Goal: Transaction & Acquisition: Purchase product/service

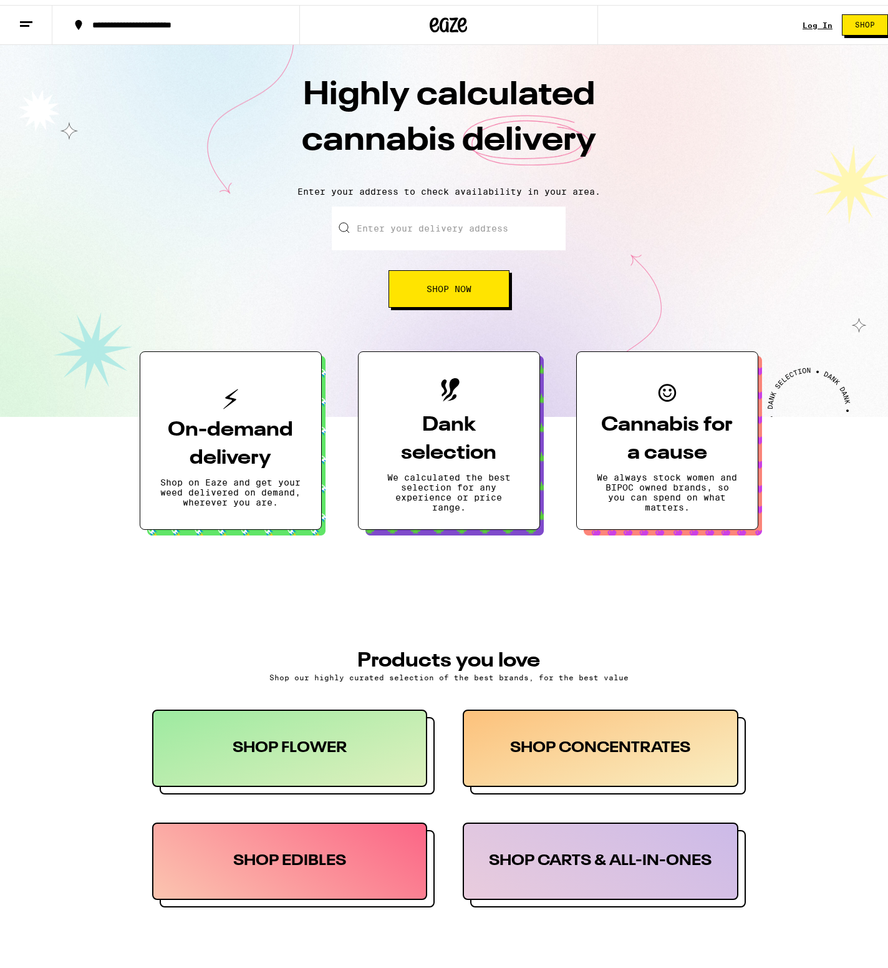
click at [248, 439] on h3 "On-demand delivery" at bounding box center [230, 439] width 141 height 56
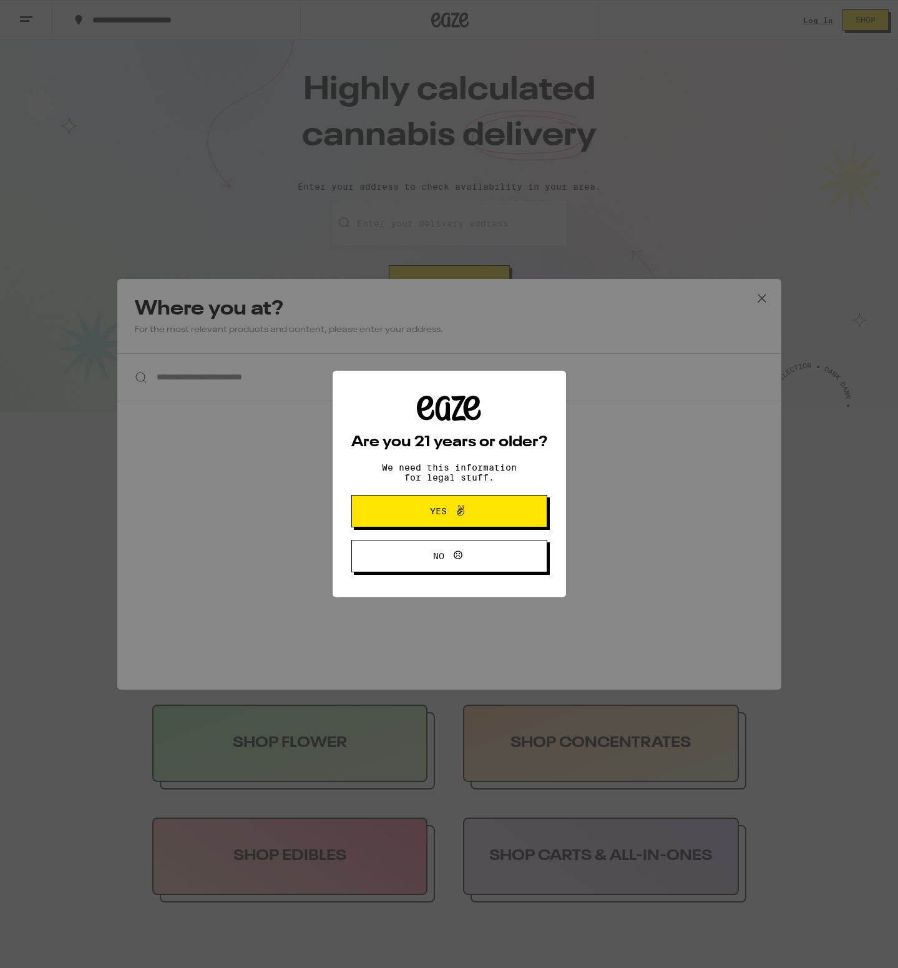
click at [376, 506] on button "Yes" at bounding box center [449, 511] width 196 height 32
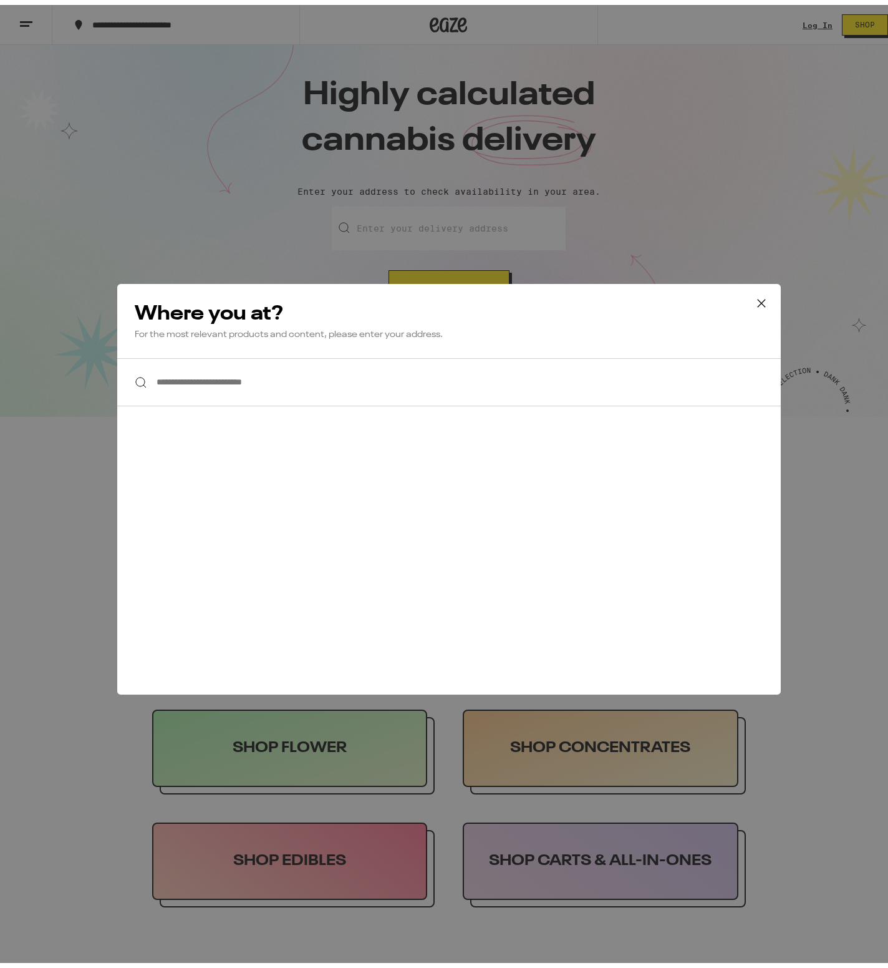
click at [289, 401] on input "**********" at bounding box center [449, 377] width 664 height 48
click at [288, 390] on input "**********" at bounding box center [449, 377] width 664 height 48
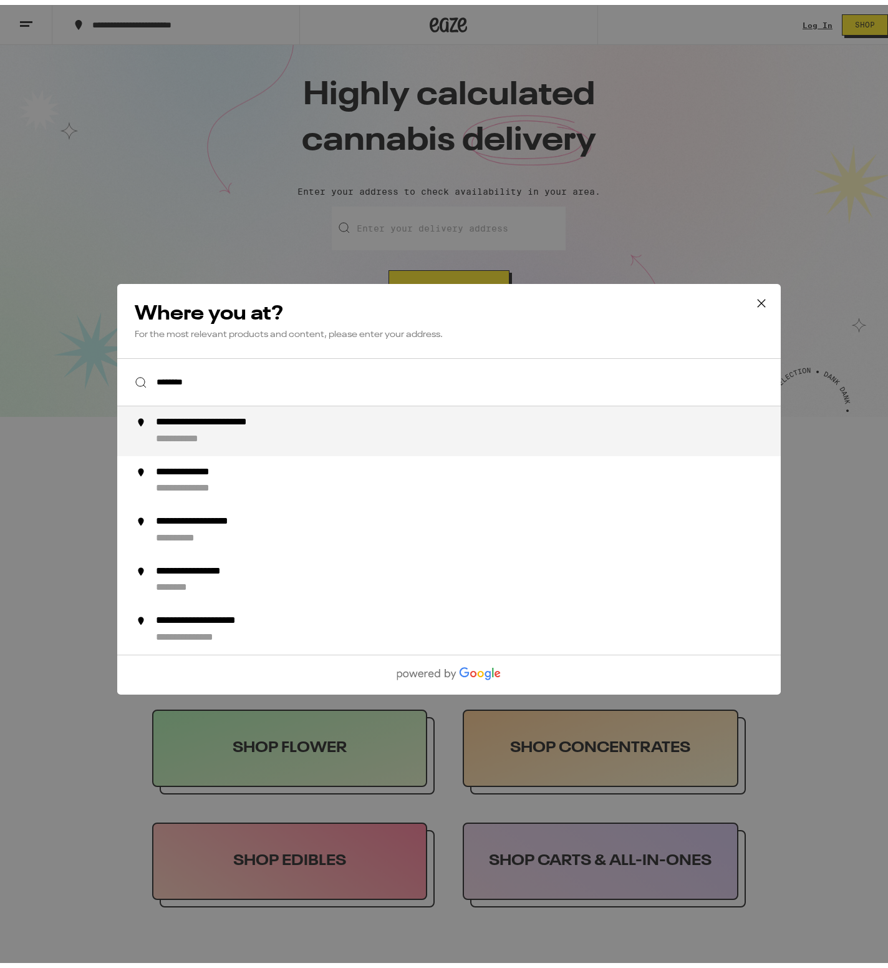
click at [354, 410] on li "**********" at bounding box center [449, 426] width 664 height 50
type input "**********"
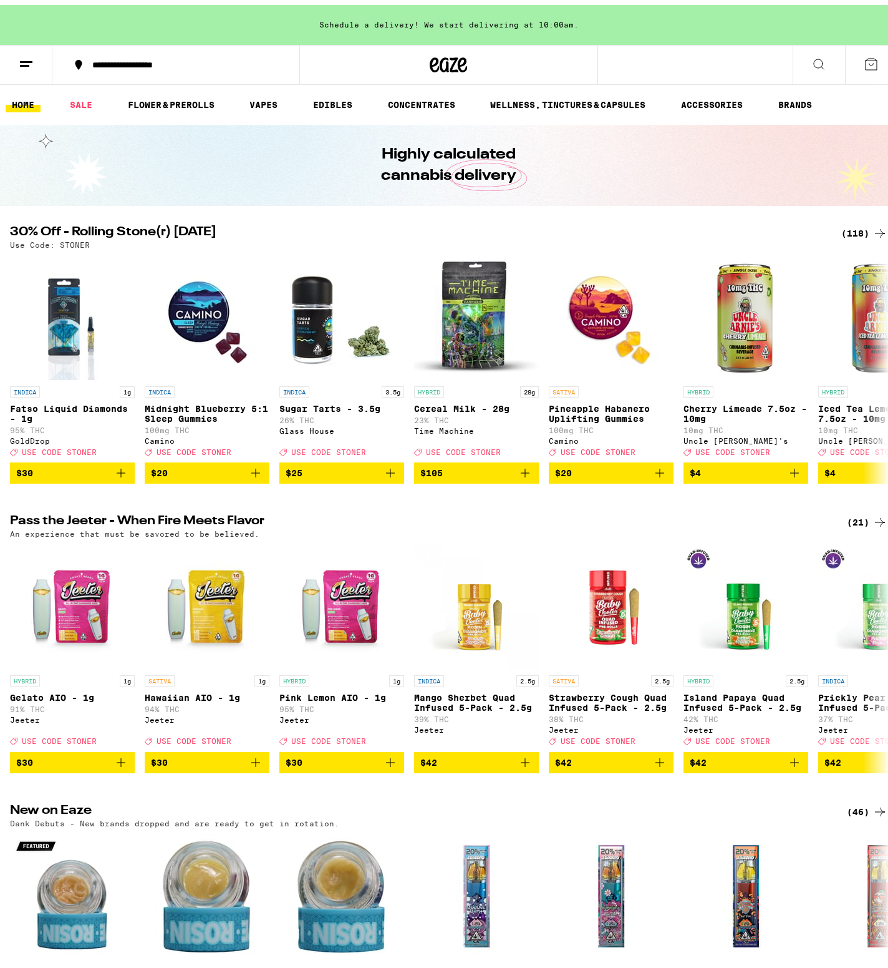
click at [801, 58] on button at bounding box center [819, 60] width 52 height 39
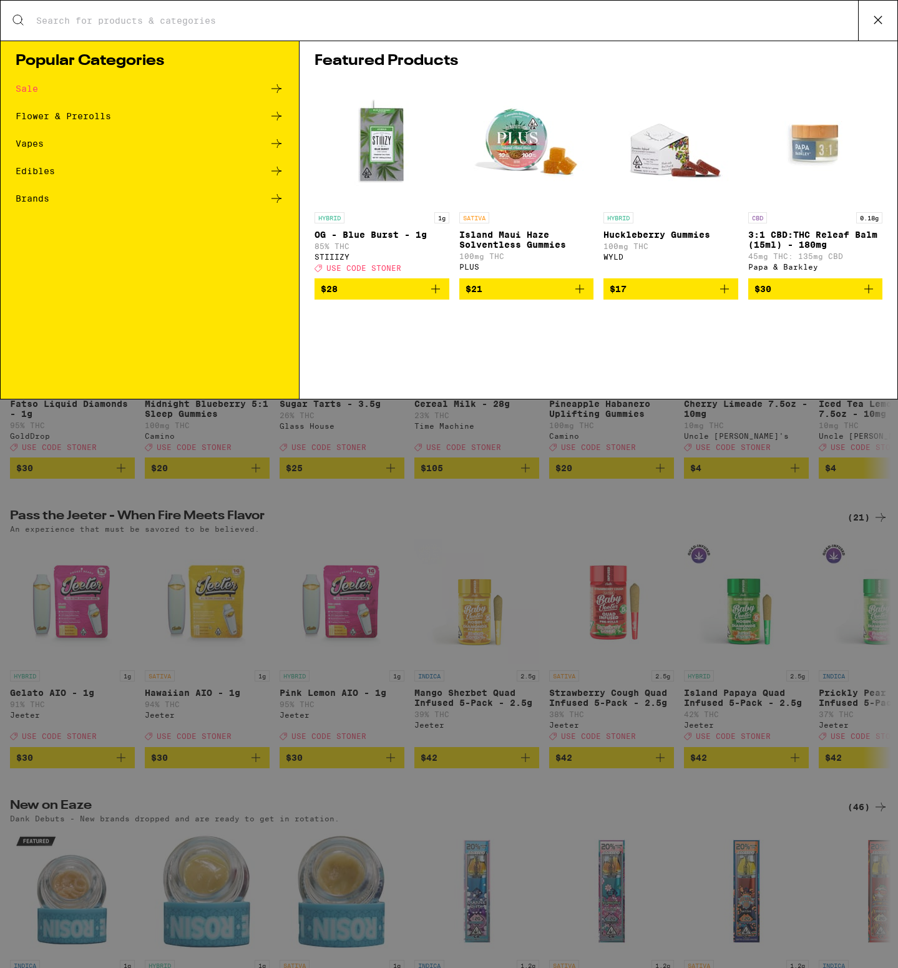
click at [324, 22] on input "Search for Products" at bounding box center [447, 20] width 822 height 11
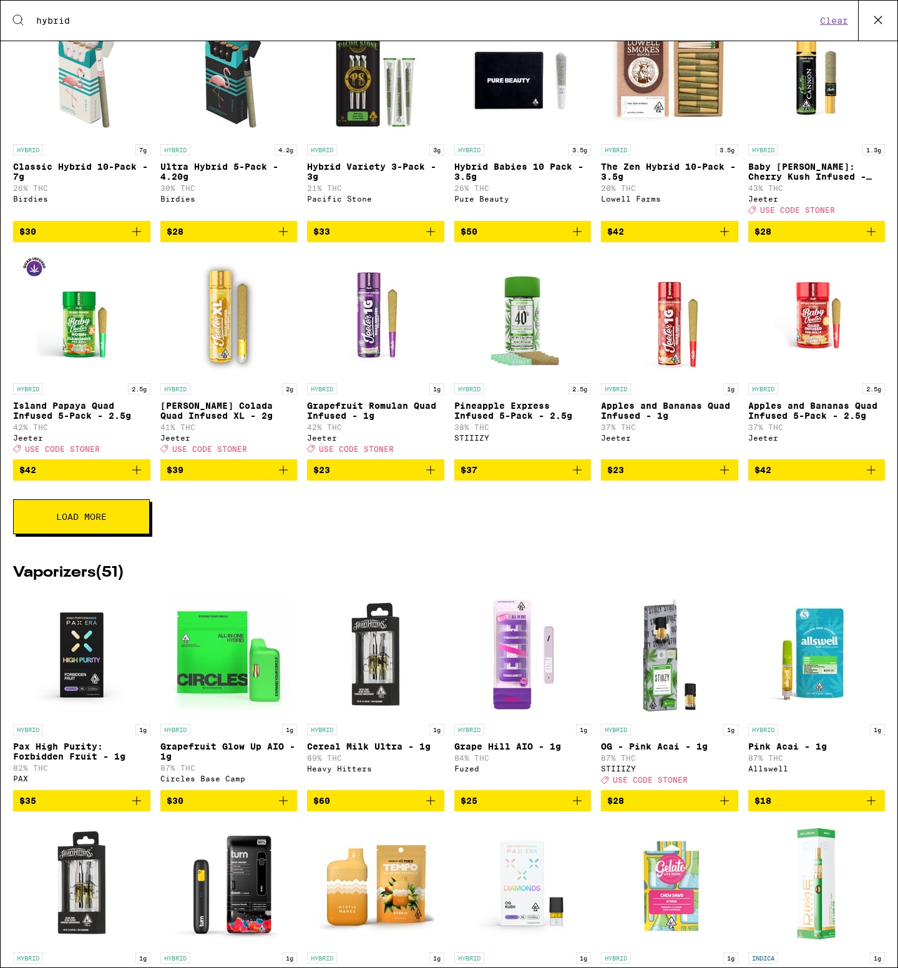
scroll to position [1200, 0]
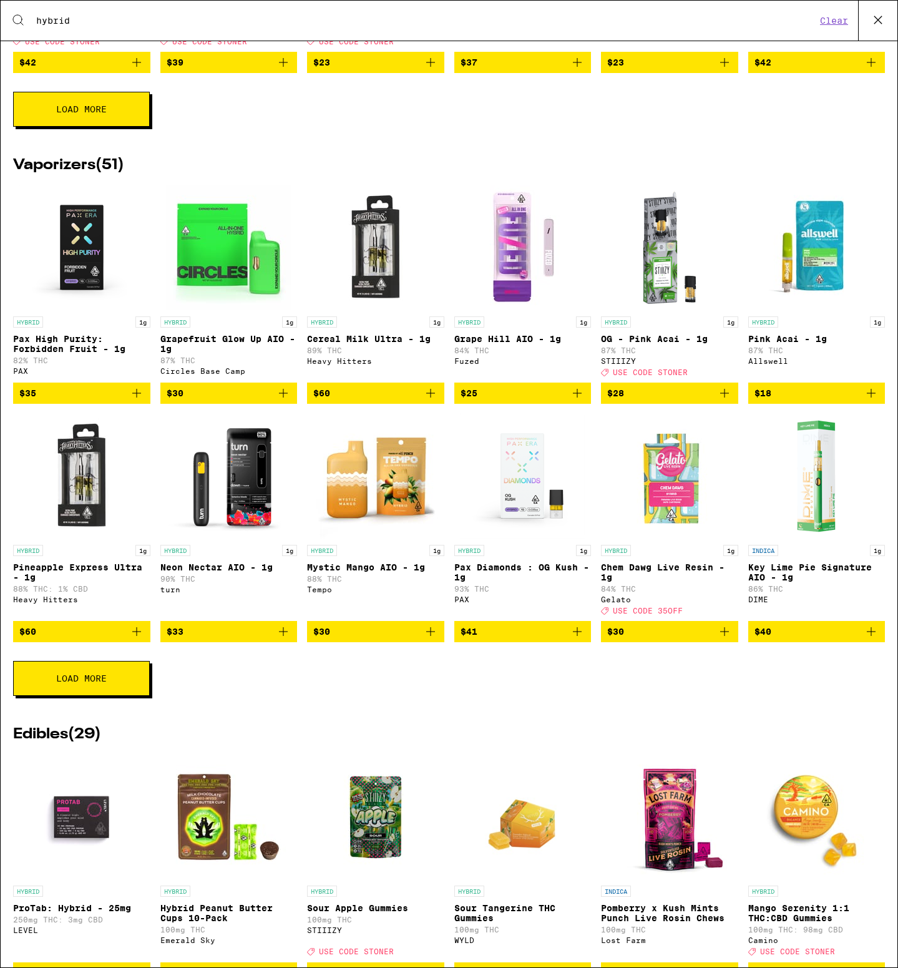
type input "hybrid"
click at [276, 639] on icon "Add to bag" at bounding box center [283, 631] width 15 height 15
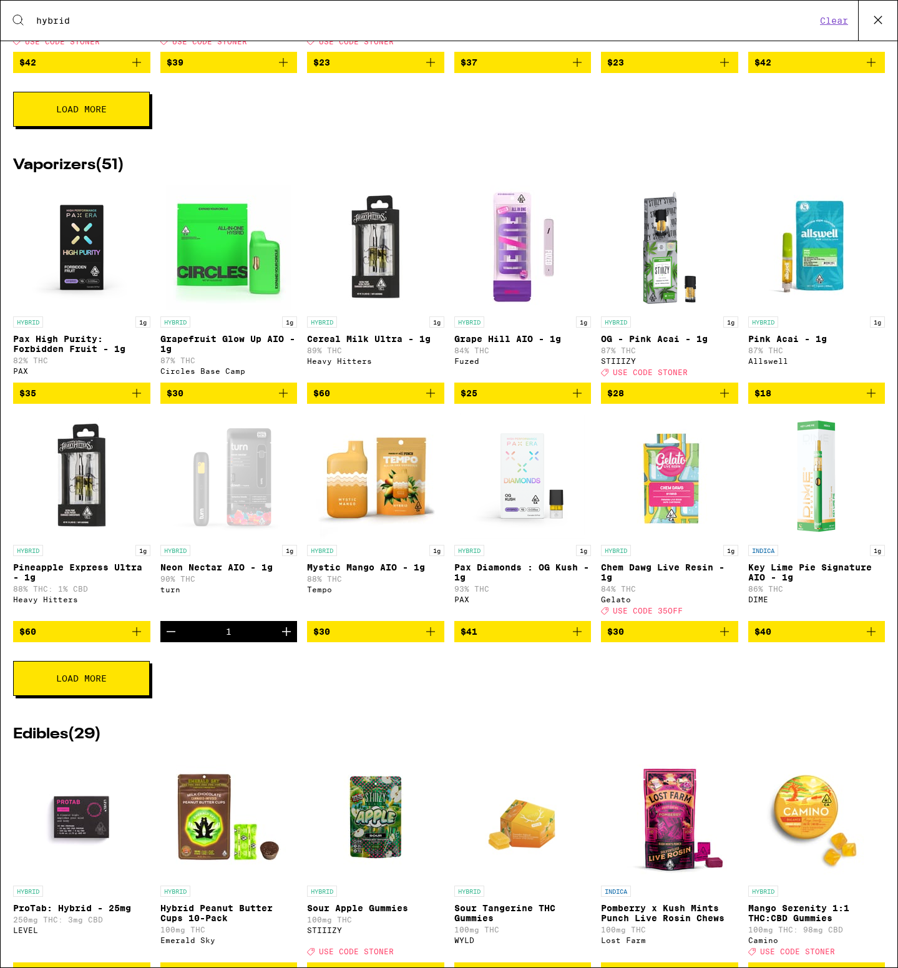
click at [279, 639] on icon "Increment" at bounding box center [286, 631] width 15 height 15
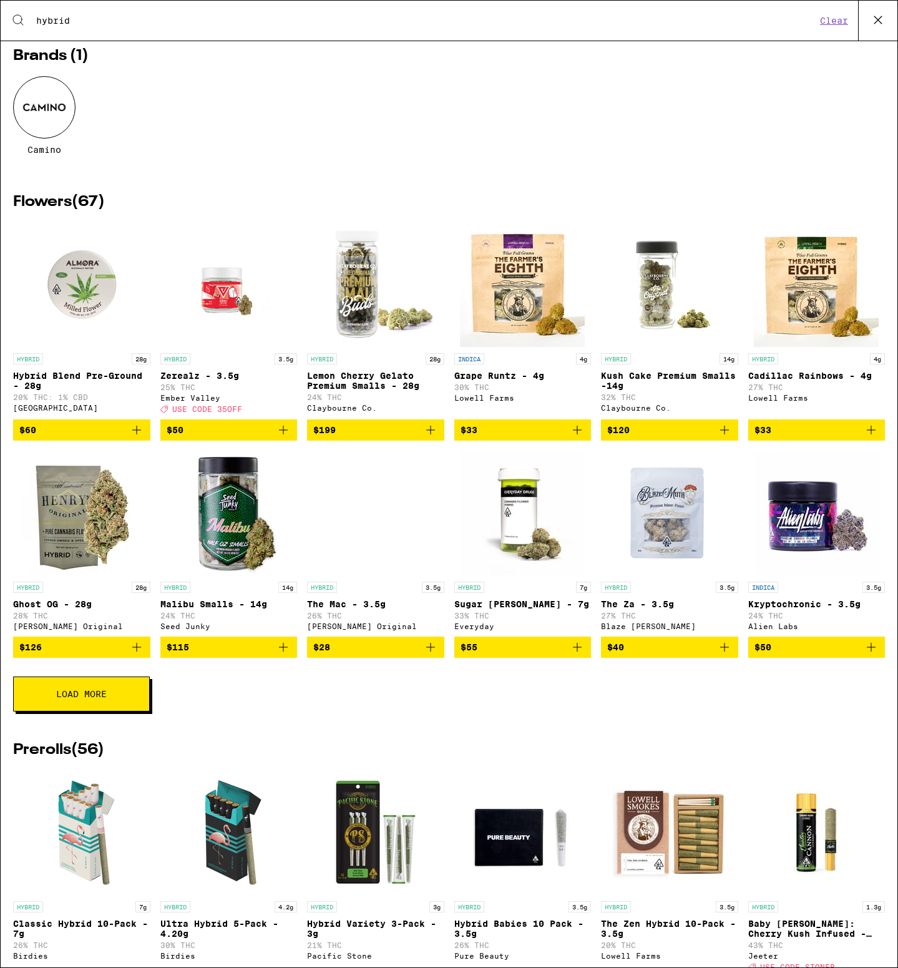
scroll to position [0, 0]
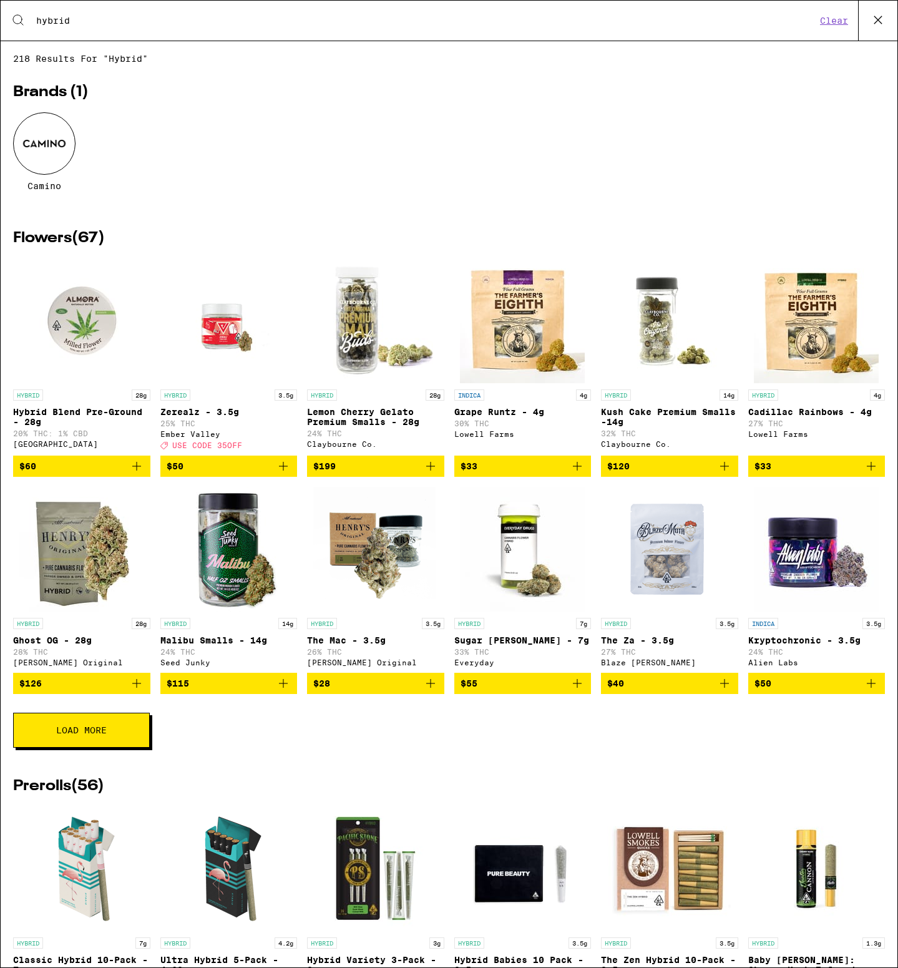
click at [113, 22] on input "hybrid" at bounding box center [426, 20] width 780 height 11
drag, startPoint x: 112, startPoint y: 24, endPoint x: 9, endPoint y: 17, distance: 102.5
click at [11, 14] on div "Search for Products hybrid Clear" at bounding box center [449, 21] width 896 height 40
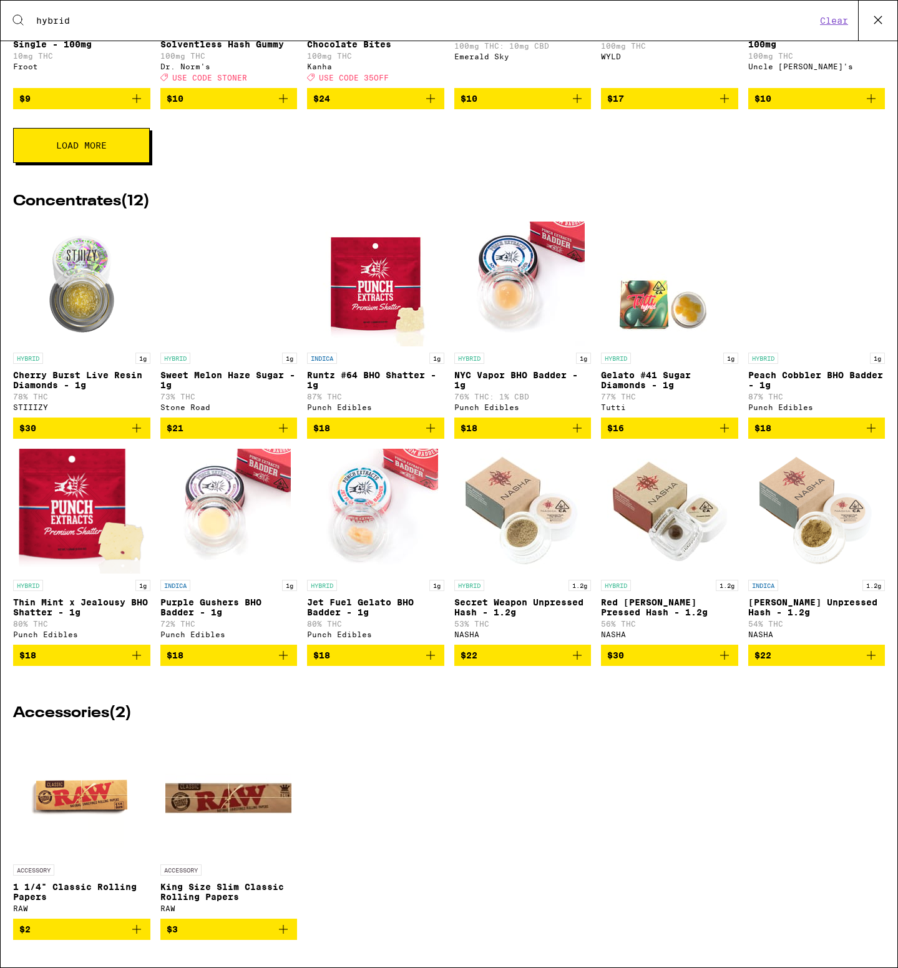
scroll to position [2395, 0]
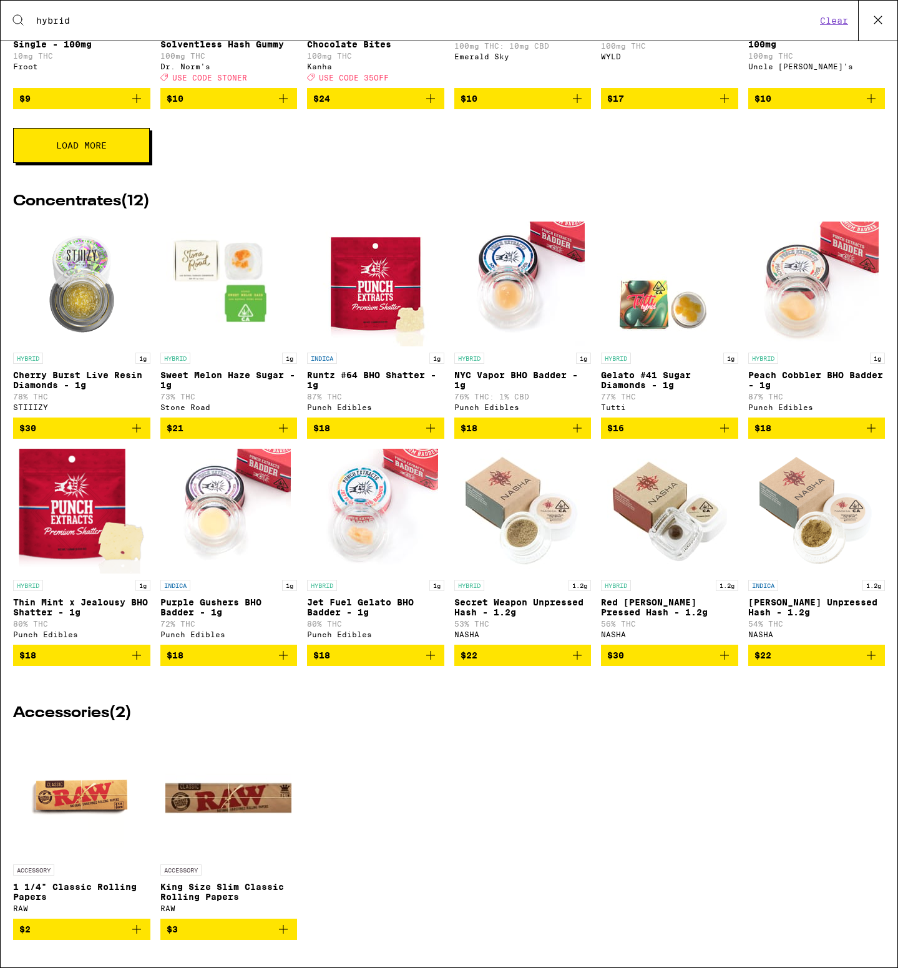
click at [137, 650] on icon "Add to bag" at bounding box center [136, 654] width 15 height 15
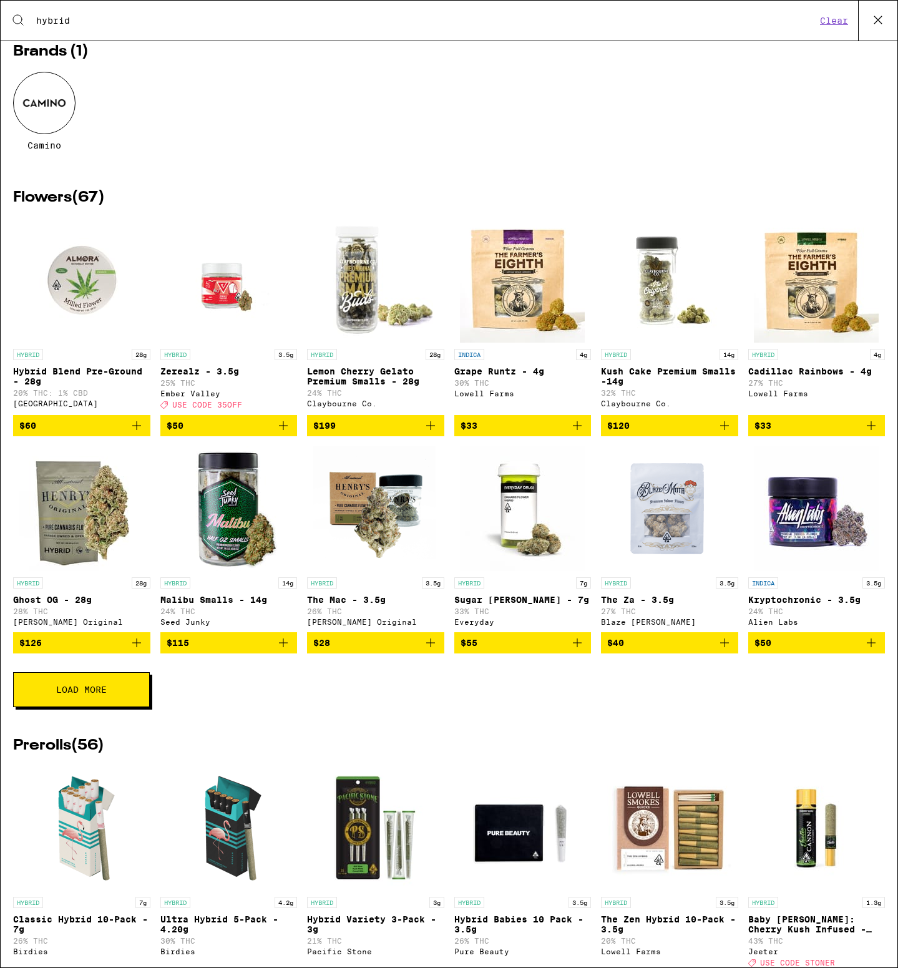
scroll to position [0, 0]
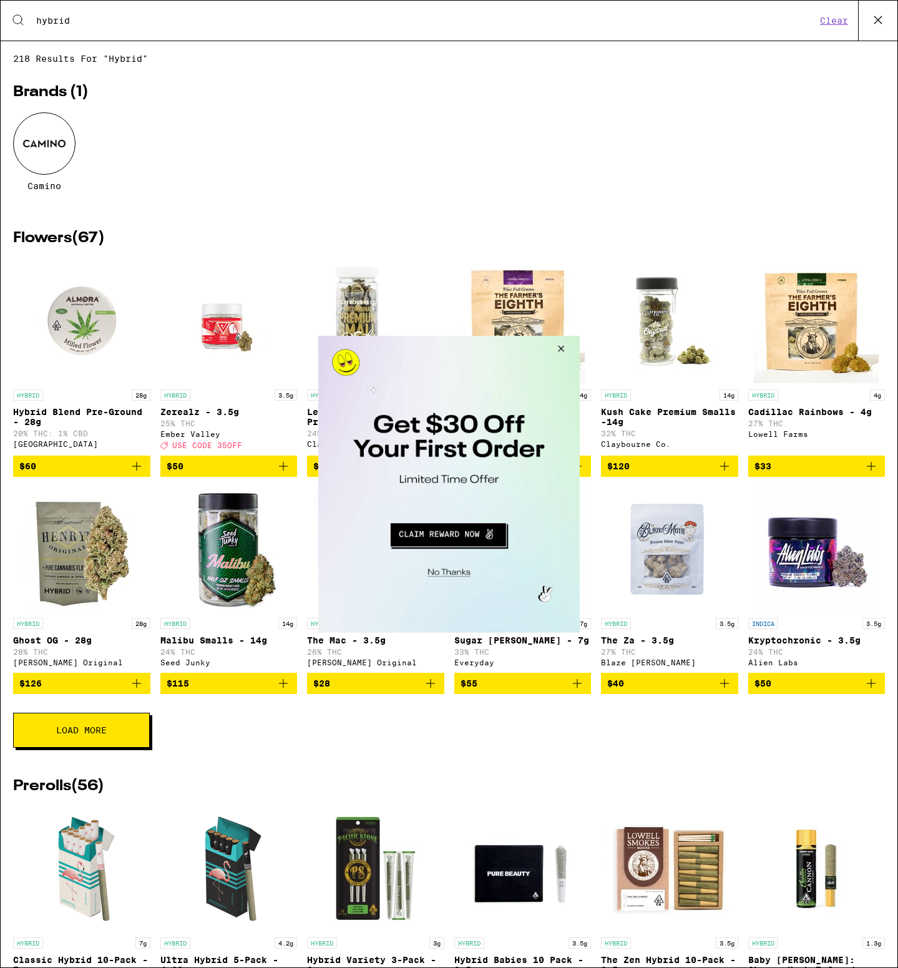
click at [556, 351] on button "Close Modal" at bounding box center [559, 350] width 34 height 30
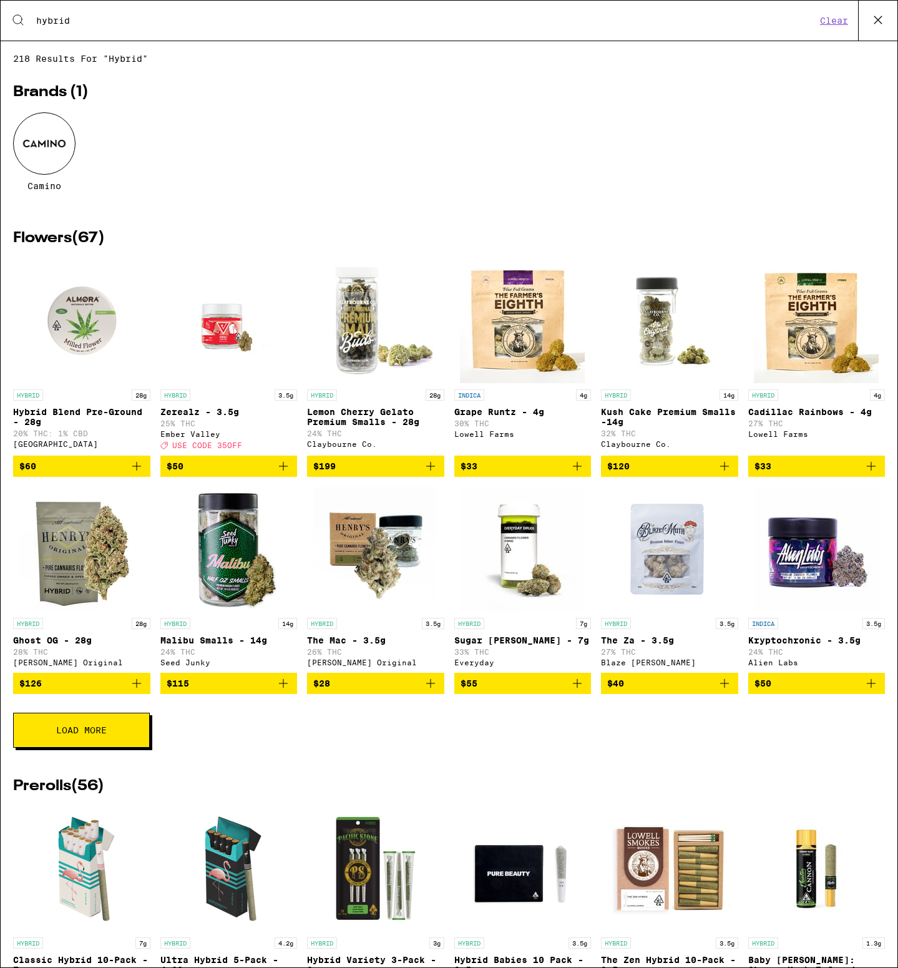
click at [877, 19] on icon at bounding box center [877, 19] width 7 height 7
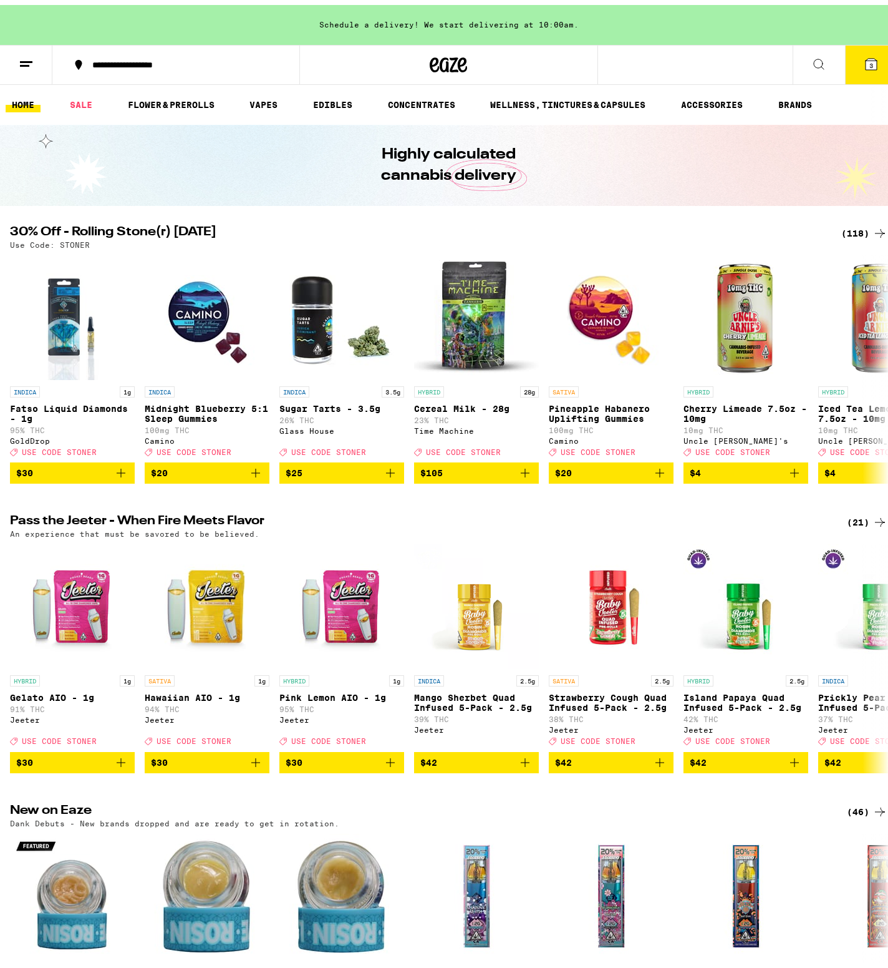
click at [853, 62] on button "3" at bounding box center [871, 60] width 52 height 39
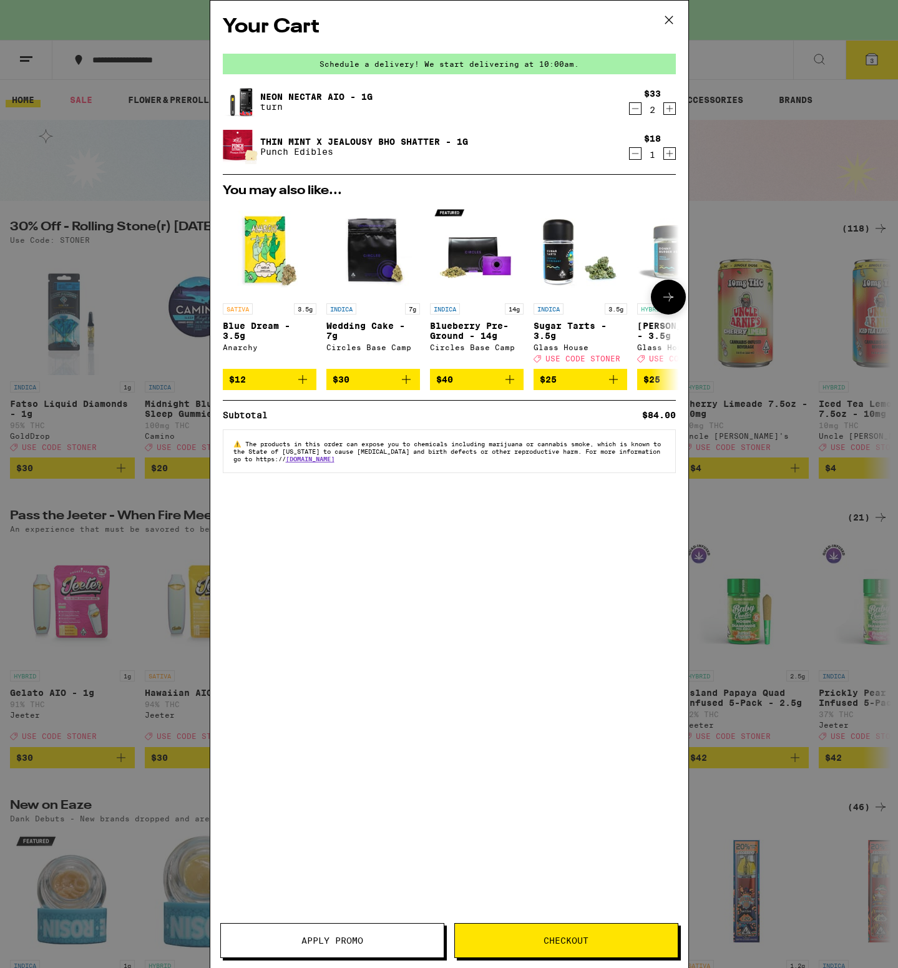
click at [665, 298] on icon at bounding box center [668, 296] width 15 height 15
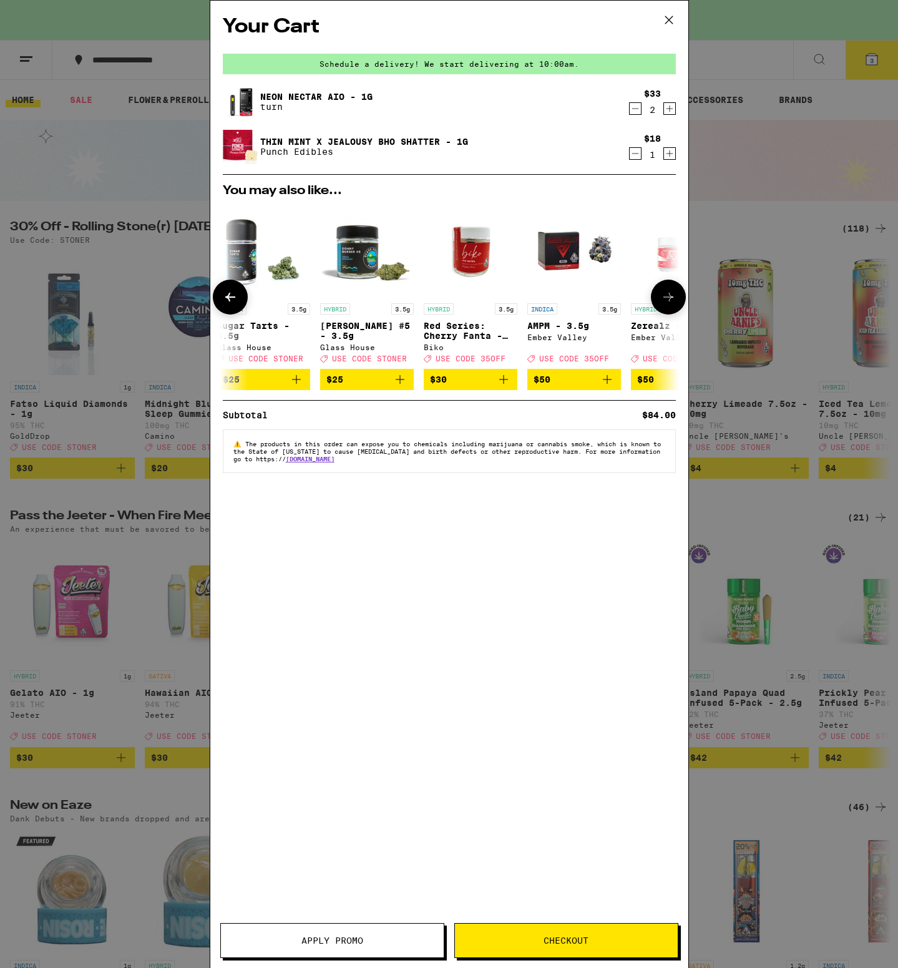
click at [665, 298] on icon at bounding box center [668, 296] width 15 height 15
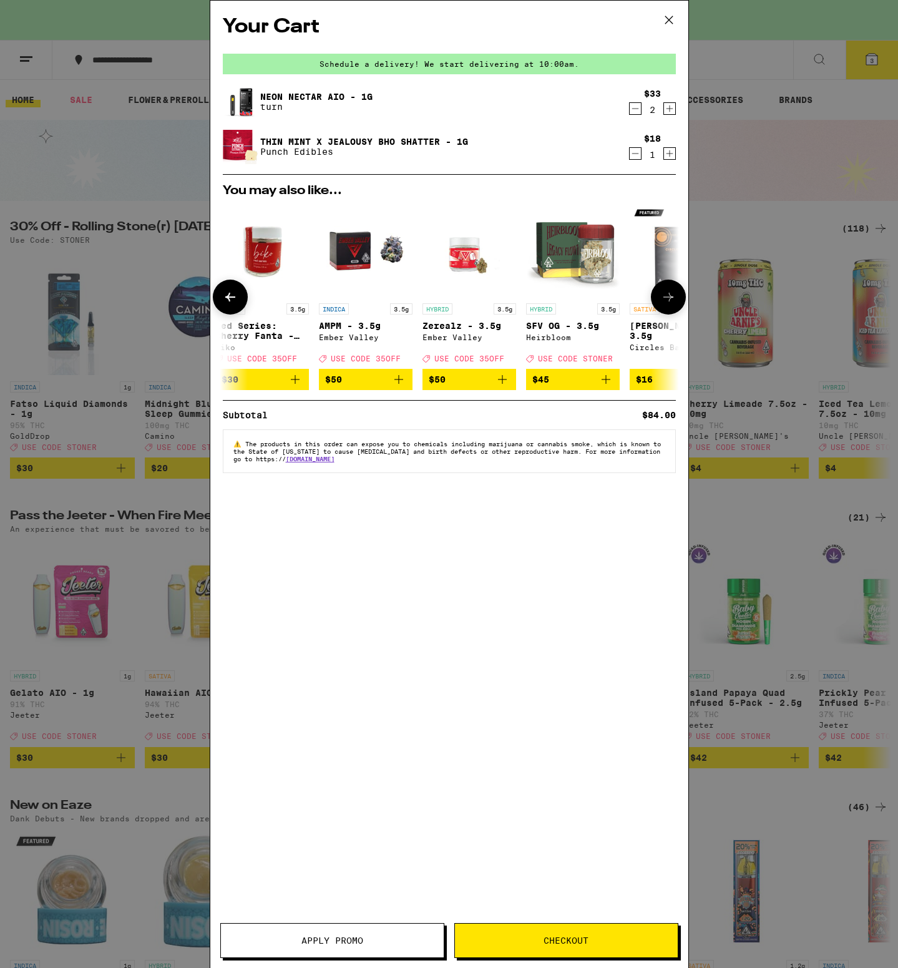
scroll to position [0, 583]
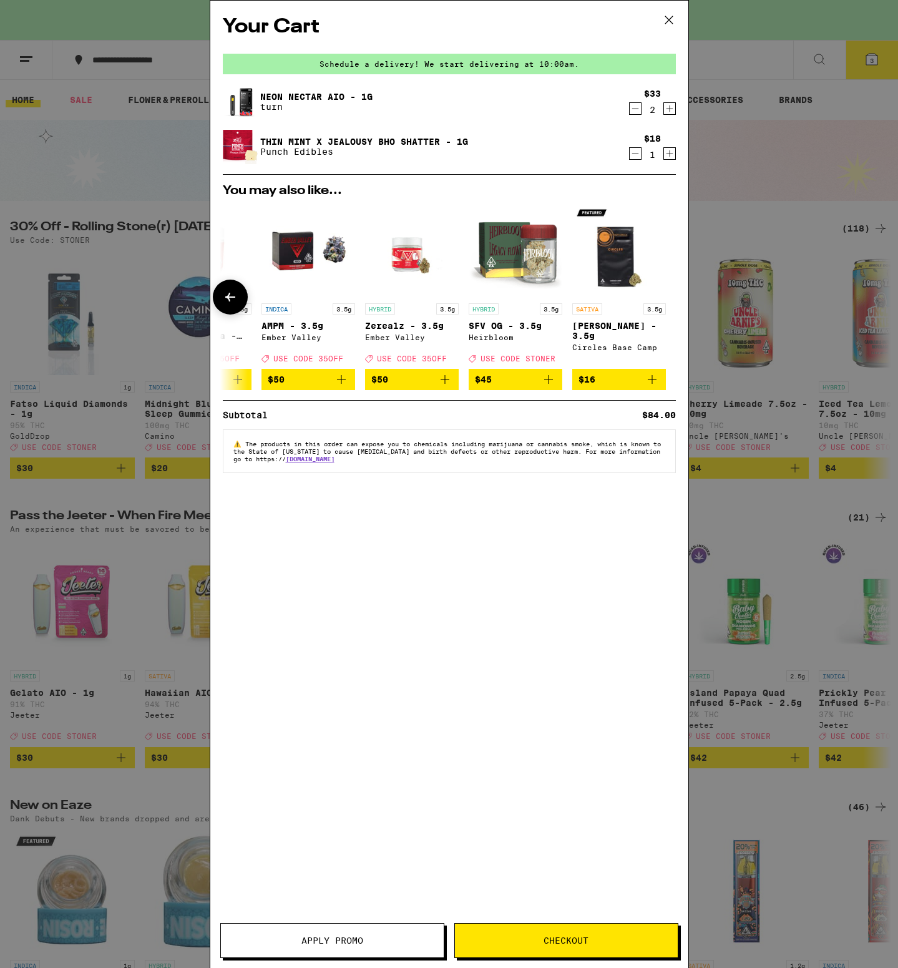
click at [665, 298] on div at bounding box center [668, 296] width 35 height 35
click at [652, 387] on icon "Add to bag" at bounding box center [651, 379] width 15 height 15
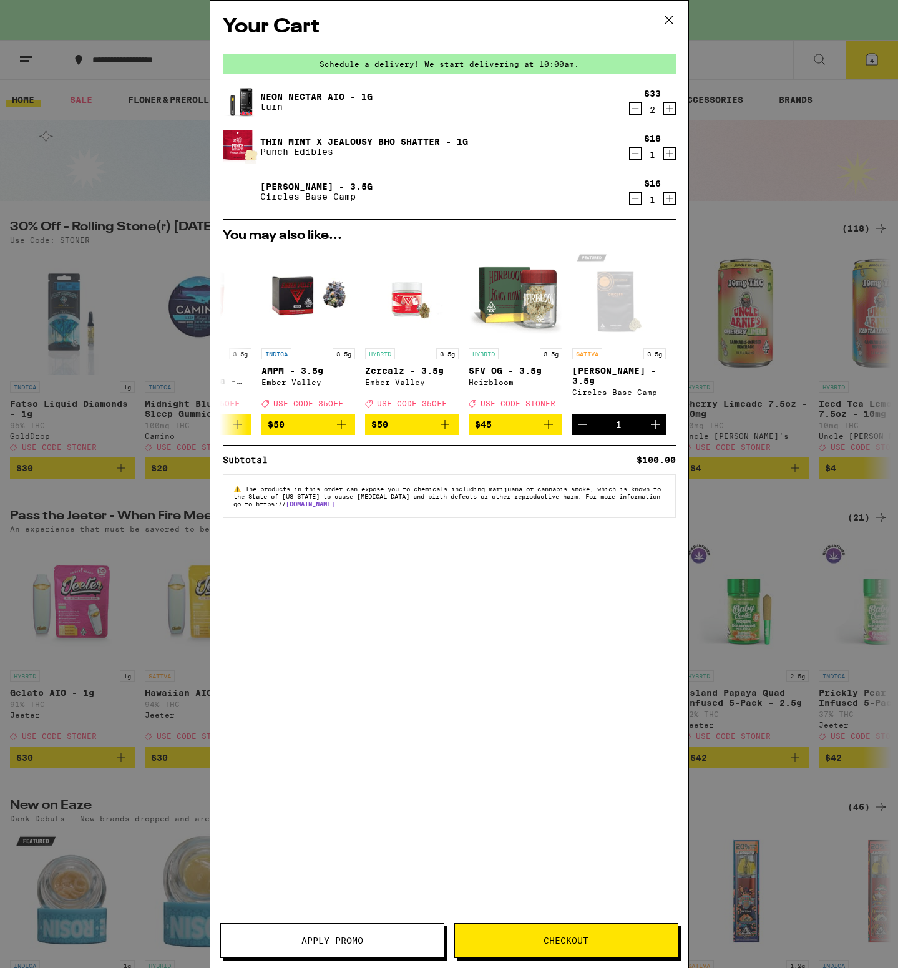
click at [574, 936] on span "Checkout" at bounding box center [565, 940] width 45 height 9
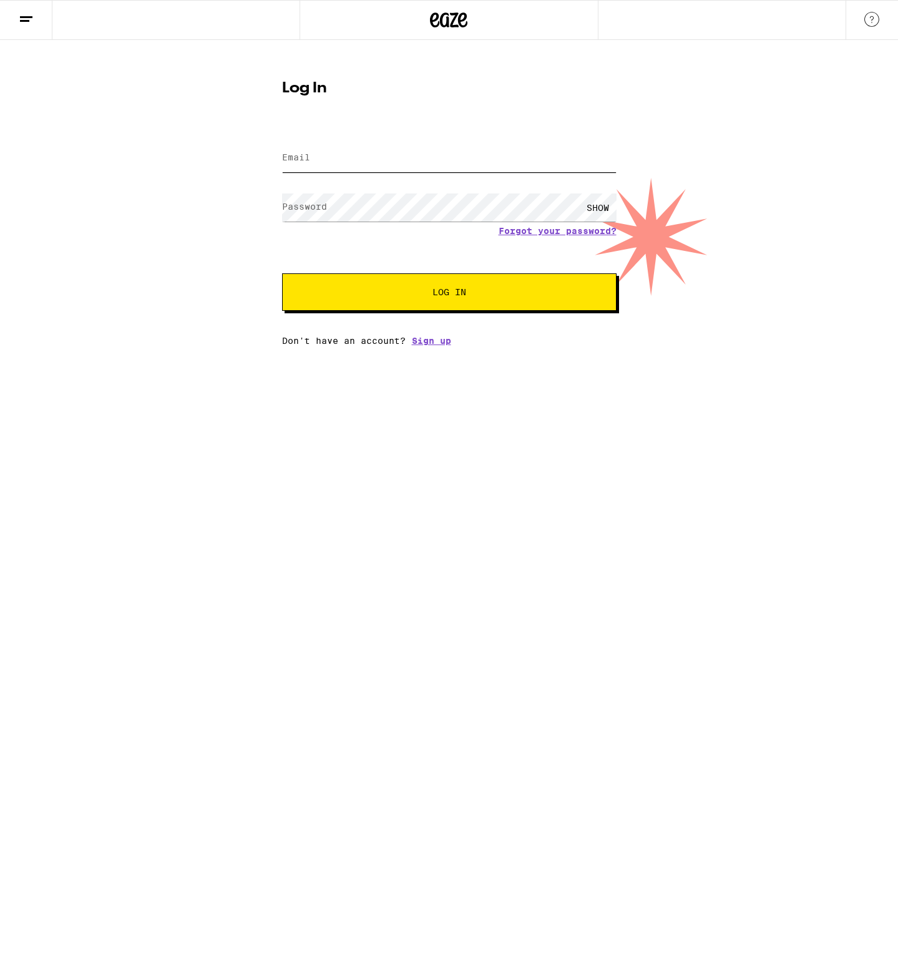
click at [384, 164] on input "Email" at bounding box center [449, 158] width 334 height 28
type input "[PERSON_NAME][EMAIL_ADDRESS][DOMAIN_NAME]"
click at [282, 273] on button "Log In" at bounding box center [449, 291] width 334 height 37
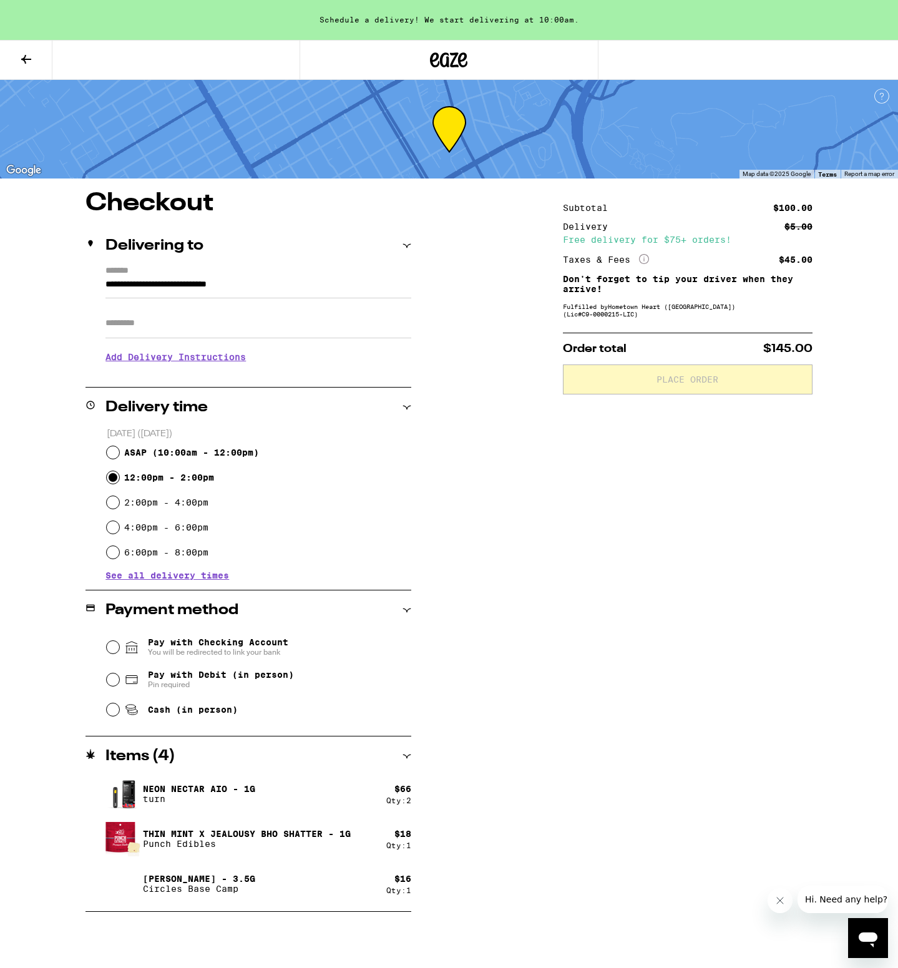
click at [115, 480] on input "12:00pm - 2:00pm" at bounding box center [113, 477] width 12 height 12
radio input "true"
click at [160, 455] on span "ASAP ( 10:00am - 12:00pm )" at bounding box center [191, 452] width 135 height 10
click at [119, 455] on input "ASAP ( 10:00am - 12:00pm )" at bounding box center [113, 452] width 12 height 12
radio input "true"
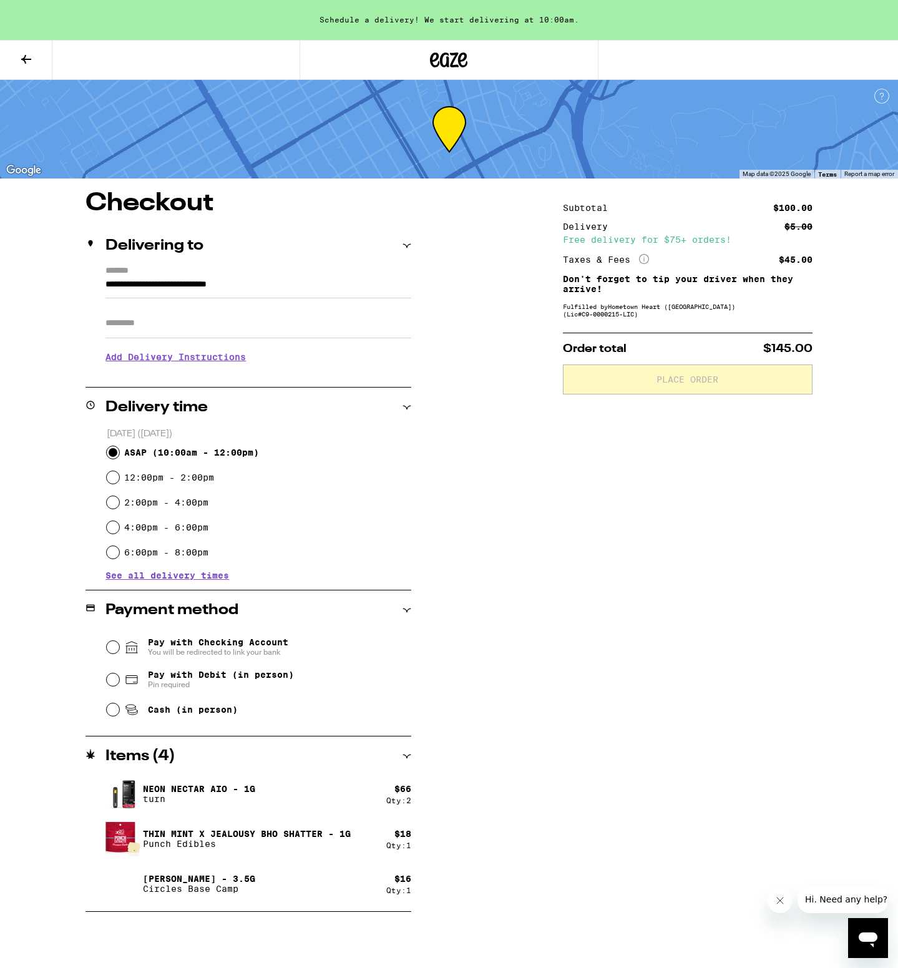
click at [327, 788] on div "Neon Nectar AIO - 1g turn" at bounding box center [245, 793] width 281 height 35
click at [409, 755] on icon at bounding box center [406, 756] width 9 height 9
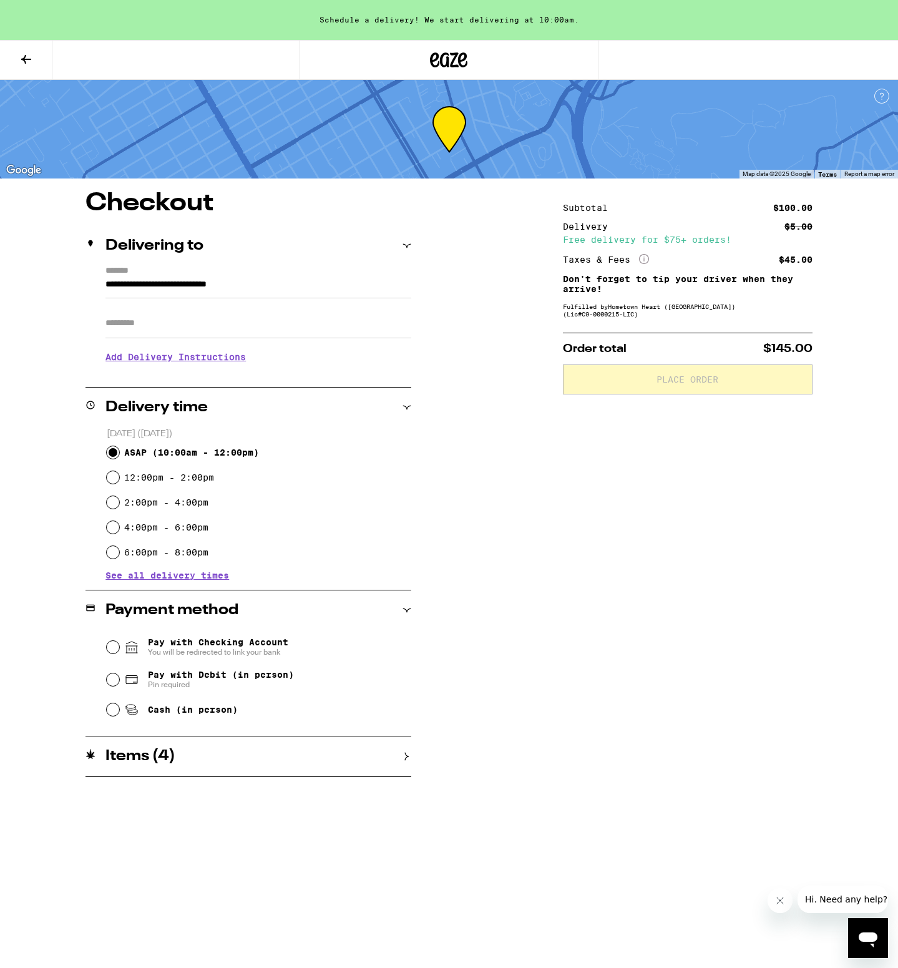
click at [404, 756] on icon at bounding box center [406, 756] width 9 height 9
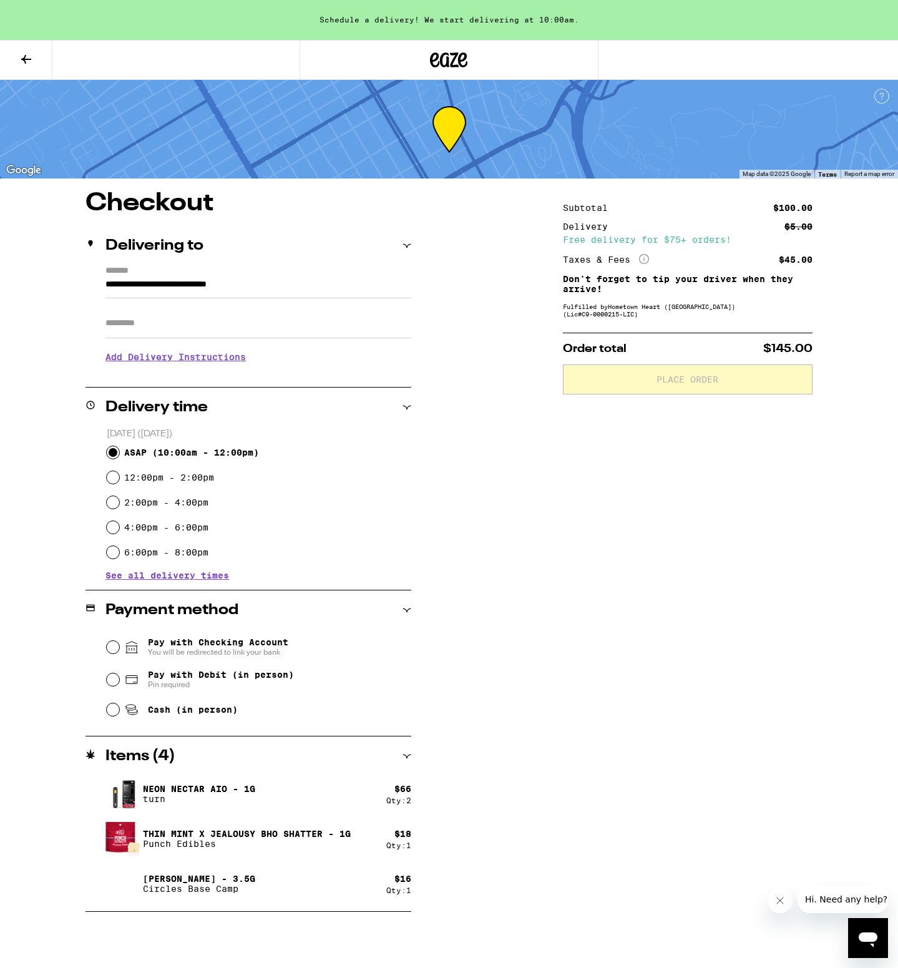
click at [119, 677] on div "Pay with Debit (in person) Pin required" at bounding box center [259, 679] width 305 height 32
click at [113, 684] on input "Pay with Debit (in person) Pin required" at bounding box center [113, 679] width 12 height 12
radio input "true"
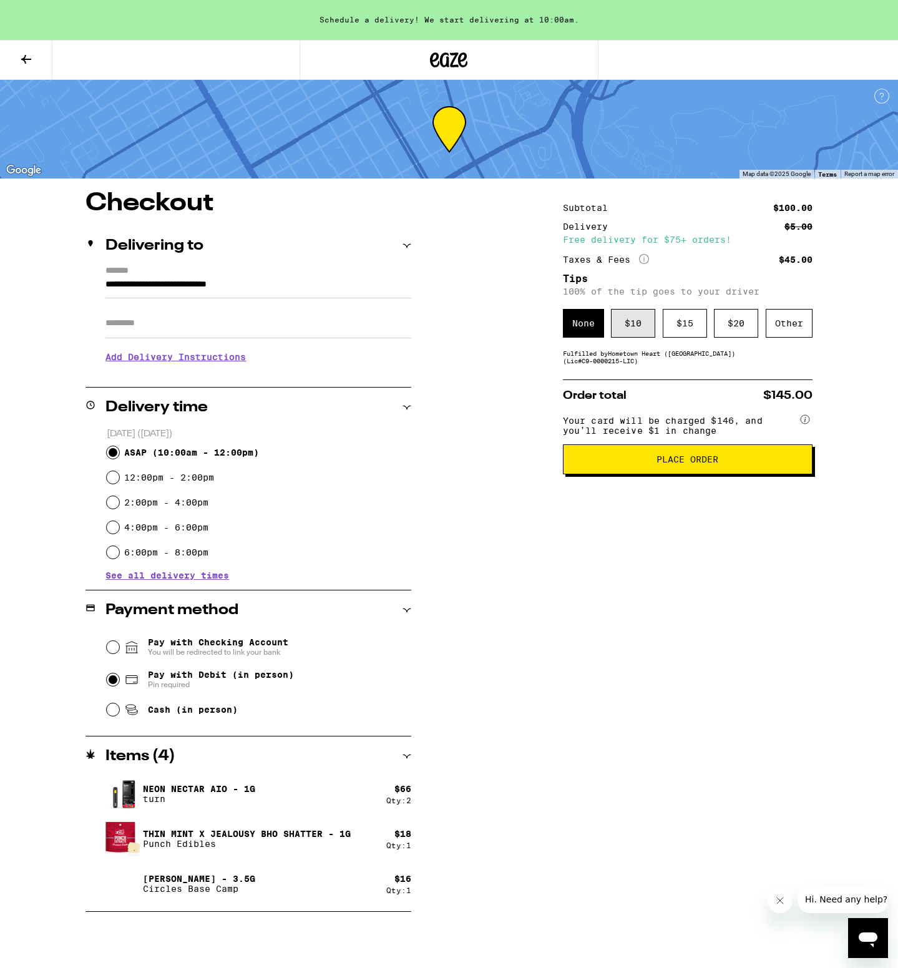
click at [644, 327] on div "$ 10" at bounding box center [633, 323] width 44 height 29
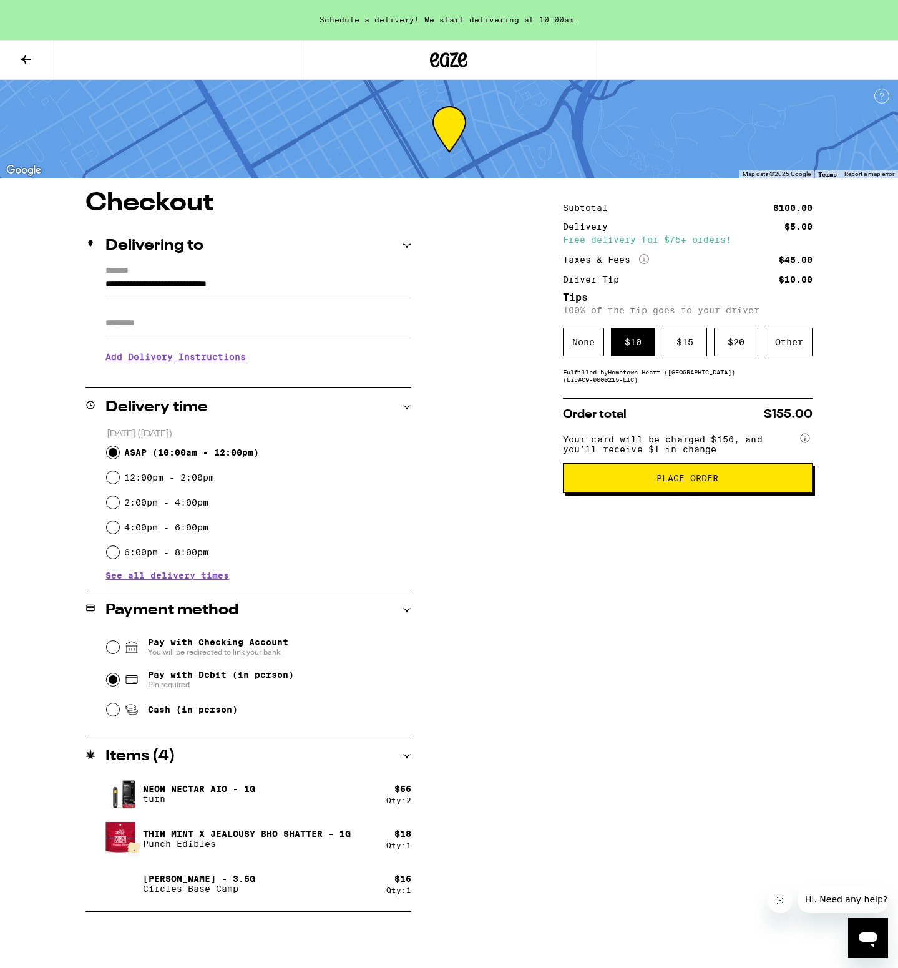
click at [584, 480] on span "Place Order" at bounding box center [687, 477] width 228 height 9
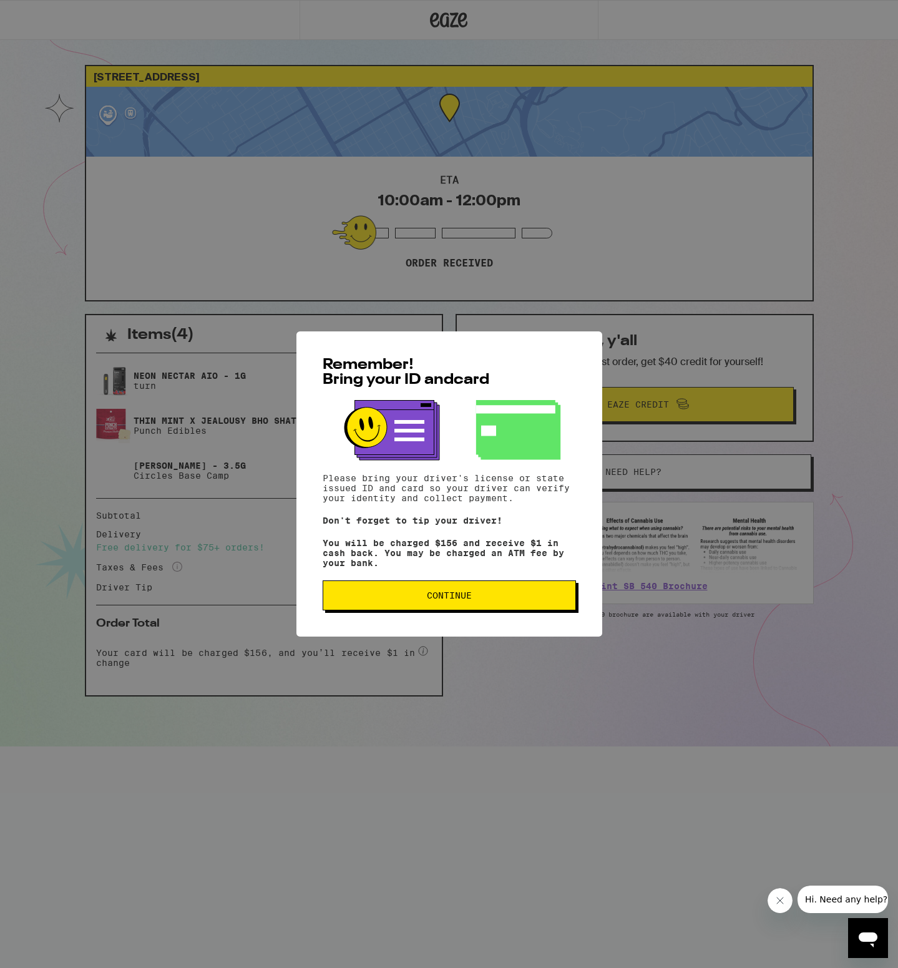
click at [498, 589] on button "Continue" at bounding box center [449, 595] width 253 height 30
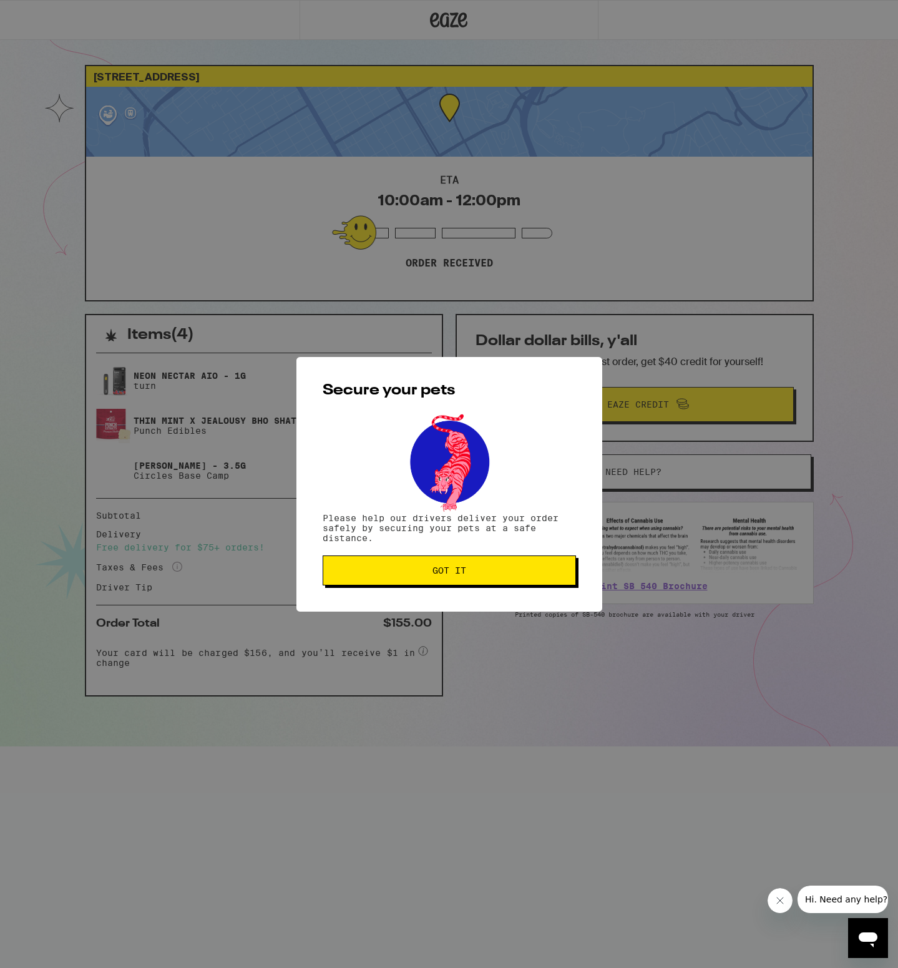
click at [500, 578] on button "Got it" at bounding box center [449, 570] width 253 height 30
